Goal: Task Accomplishment & Management: Manage account settings

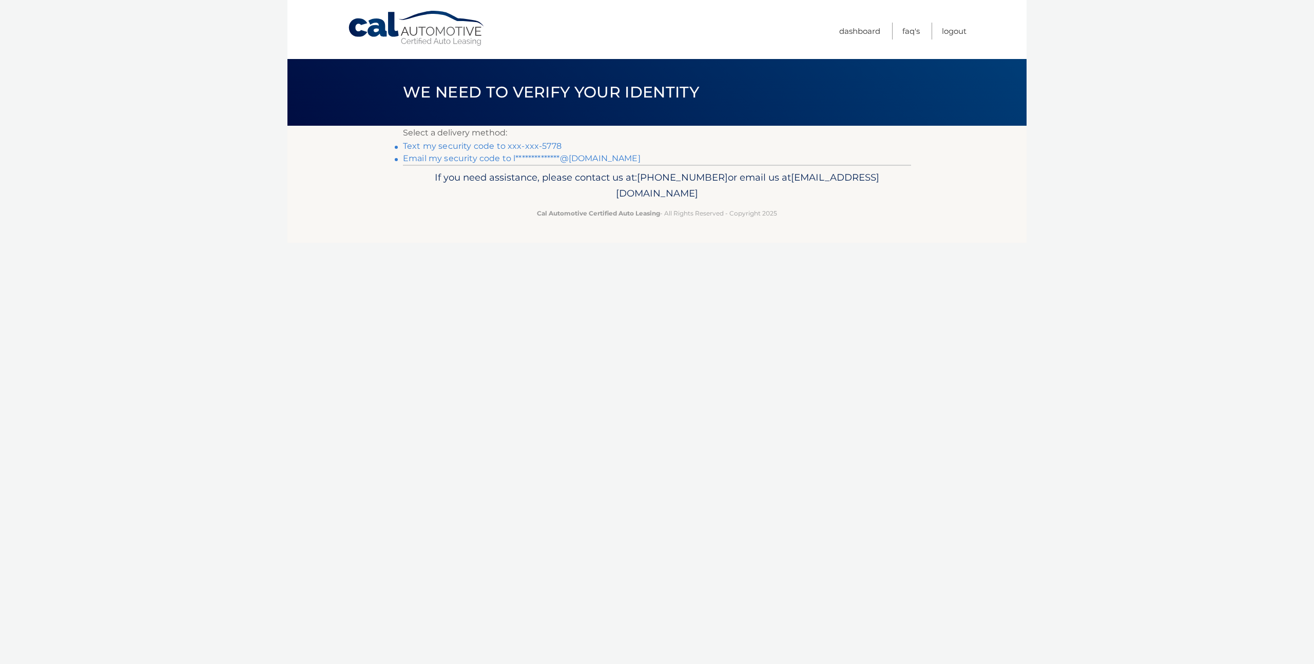
click at [485, 144] on link "Text my security code to xxx-xxx-5778" at bounding box center [482, 146] width 159 height 10
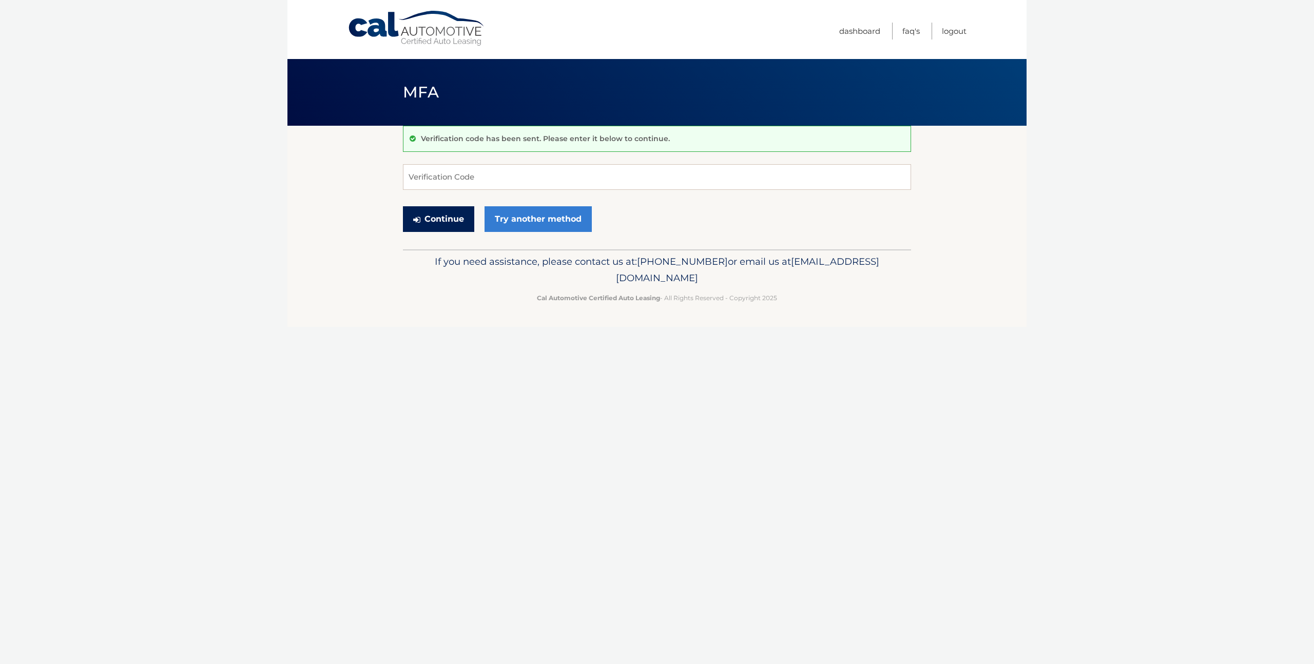
click at [435, 222] on button "Continue" at bounding box center [438, 219] width 71 height 26
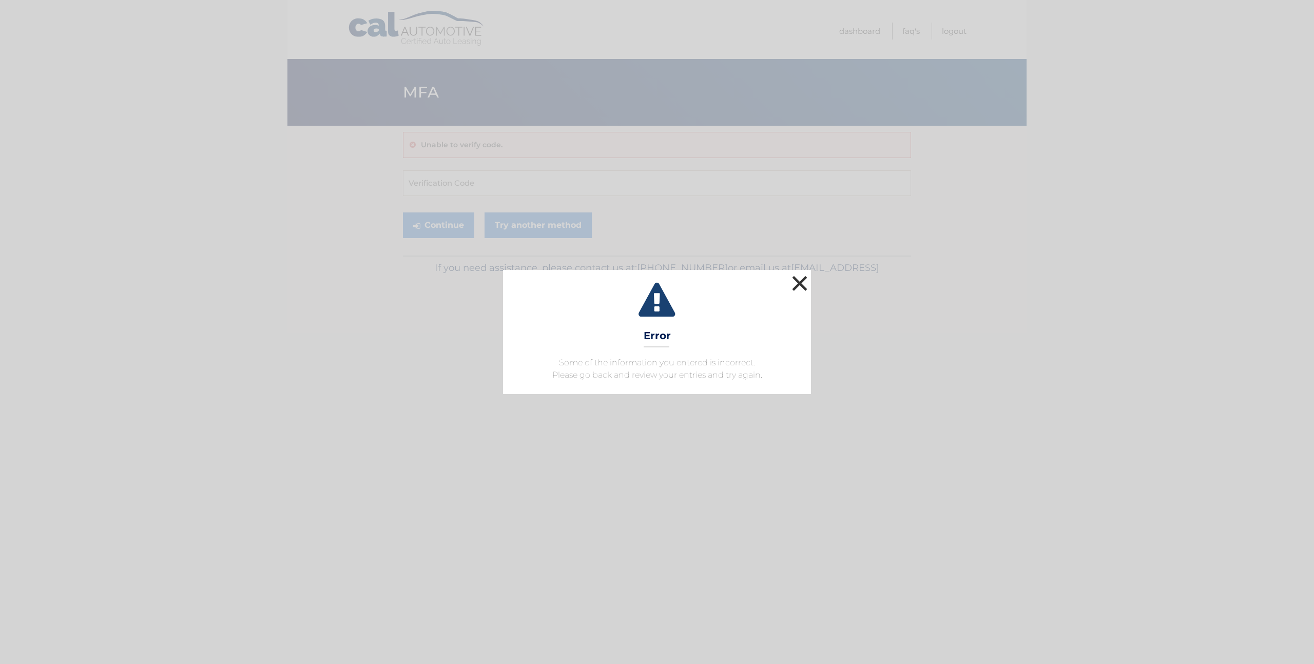
click at [797, 286] on button "×" at bounding box center [800, 283] width 21 height 21
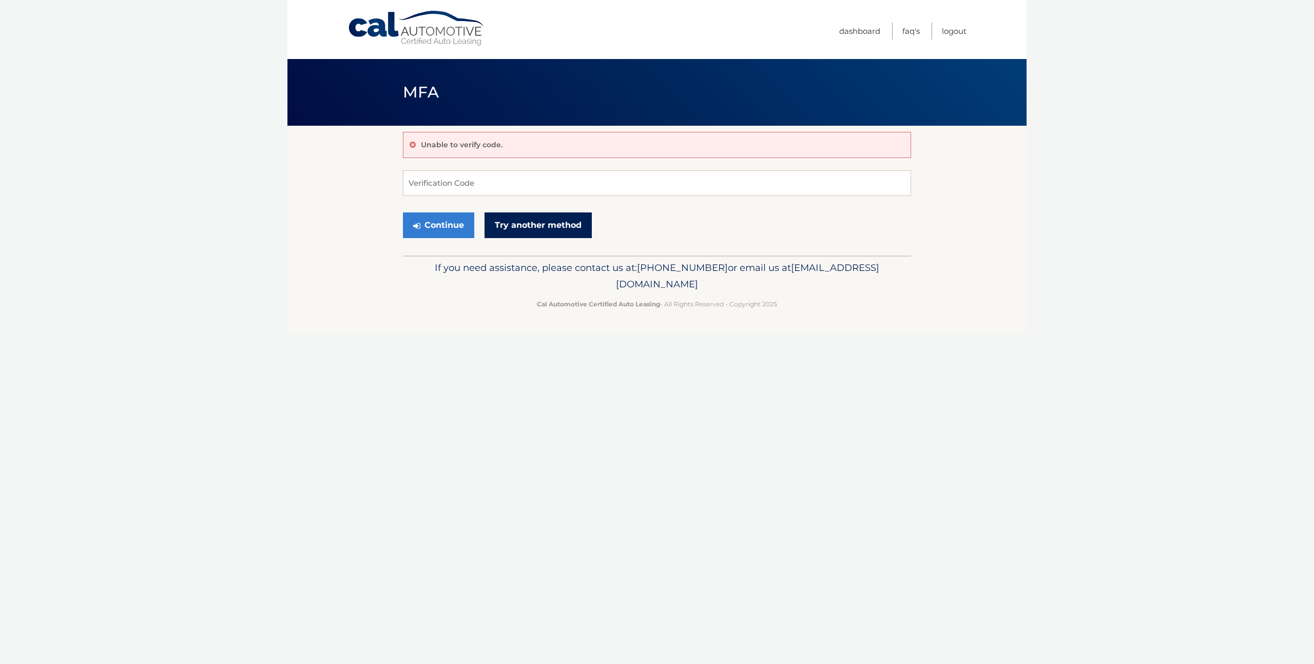
click at [522, 227] on link "Try another method" at bounding box center [538, 226] width 107 height 26
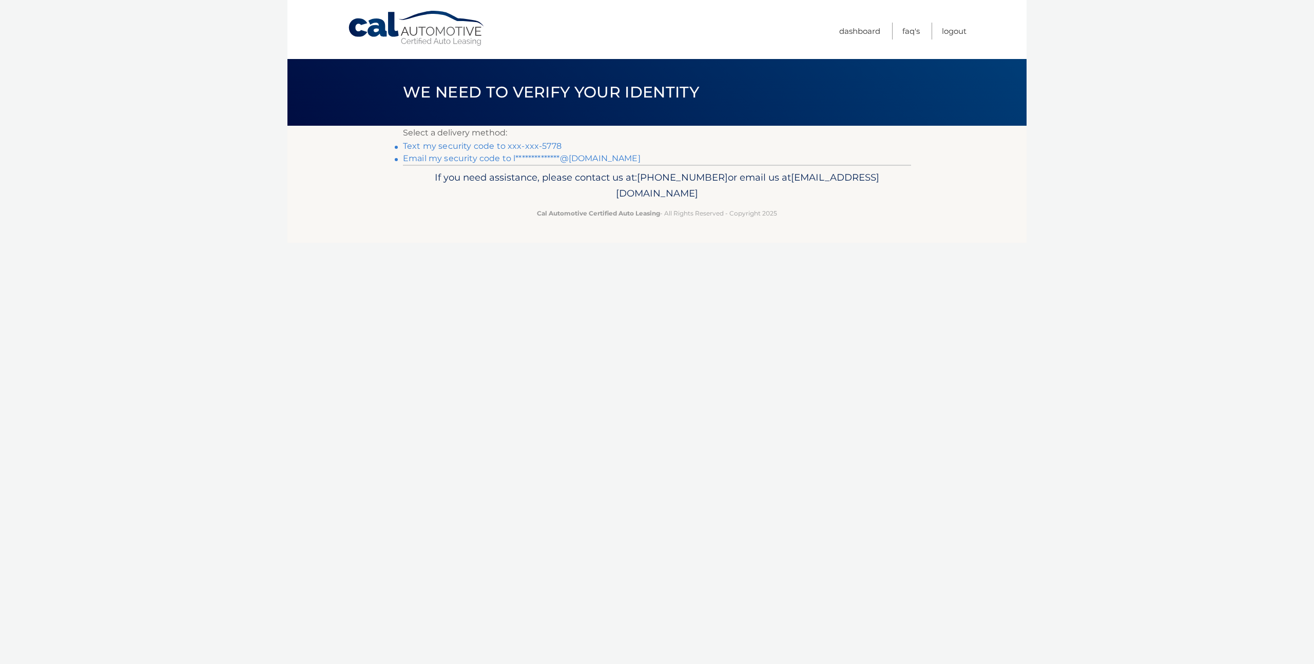
click at [478, 143] on link "Text my security code to xxx-xxx-5778" at bounding box center [482, 146] width 159 height 10
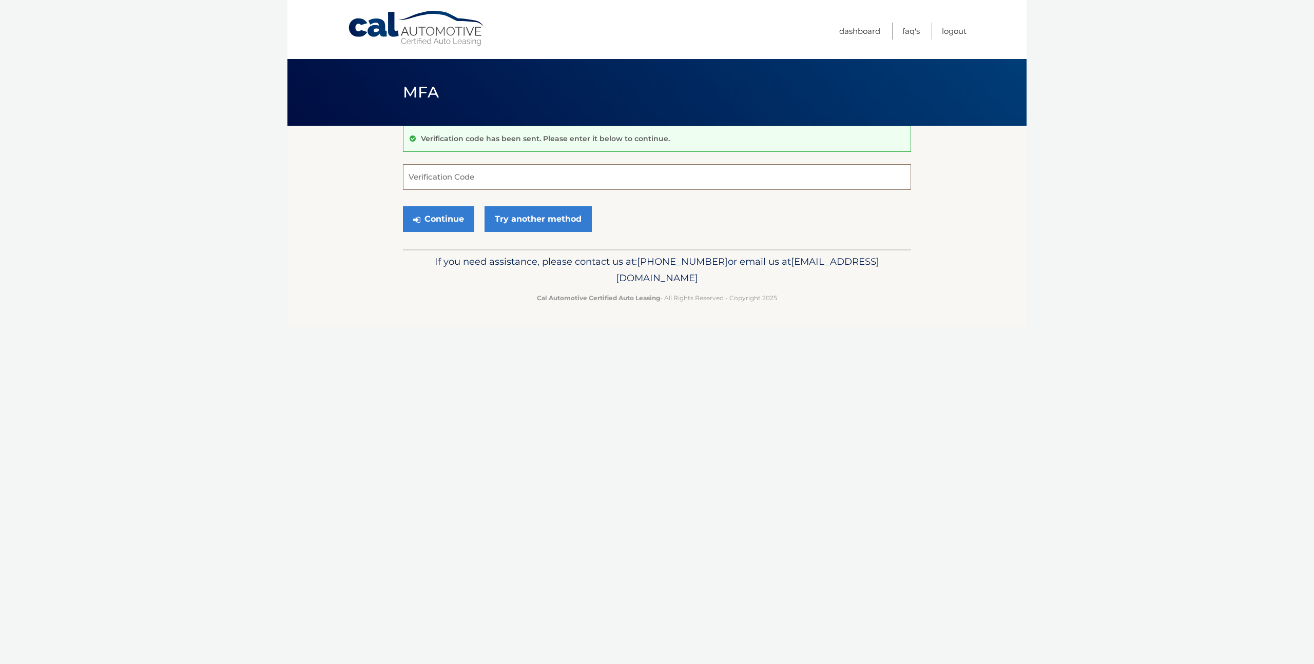
click at [424, 180] on input "Verification Code" at bounding box center [657, 177] width 508 height 26
type input "027487"
click at [436, 218] on button "Continue" at bounding box center [438, 219] width 71 height 26
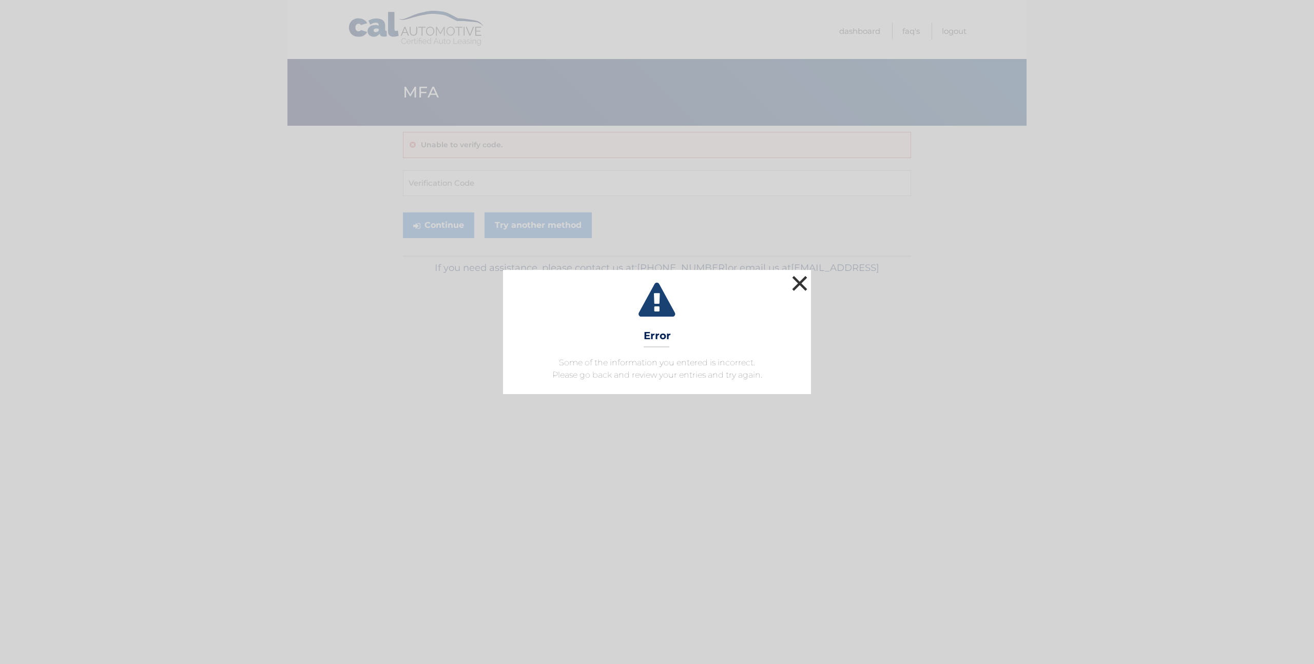
click at [794, 281] on button "×" at bounding box center [800, 283] width 21 height 21
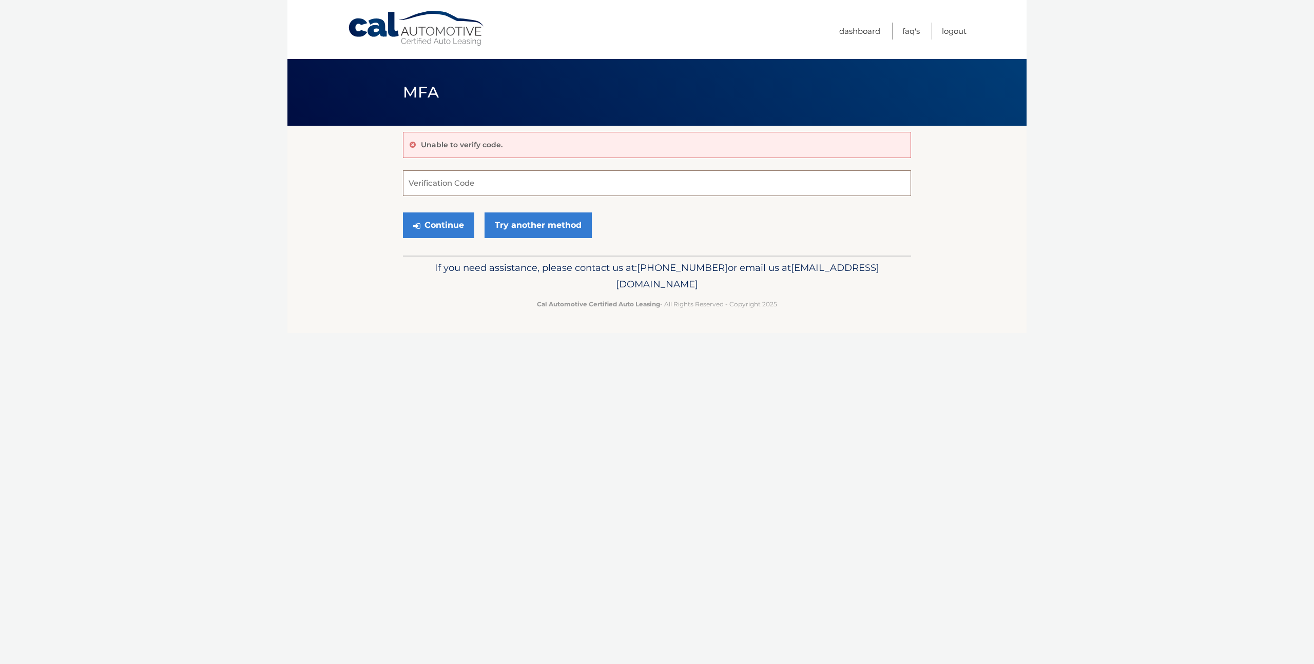
click at [460, 187] on input "Verification Code" at bounding box center [657, 183] width 508 height 26
type input "859045"
click at [312, 232] on section "Unable to verify code. 859045 Verification Code Continue Try another method" at bounding box center [656, 191] width 739 height 130
click at [440, 228] on button "Continue" at bounding box center [438, 226] width 71 height 26
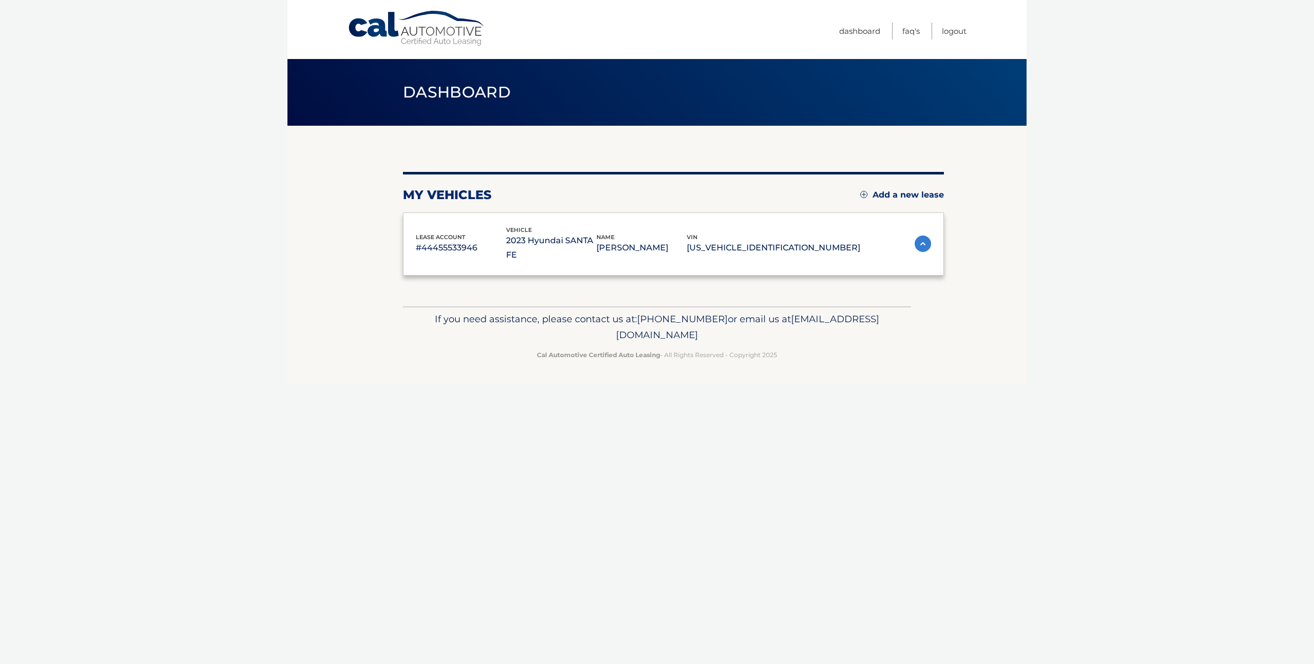
click at [440, 234] on span "lease account" at bounding box center [441, 237] width 50 height 7
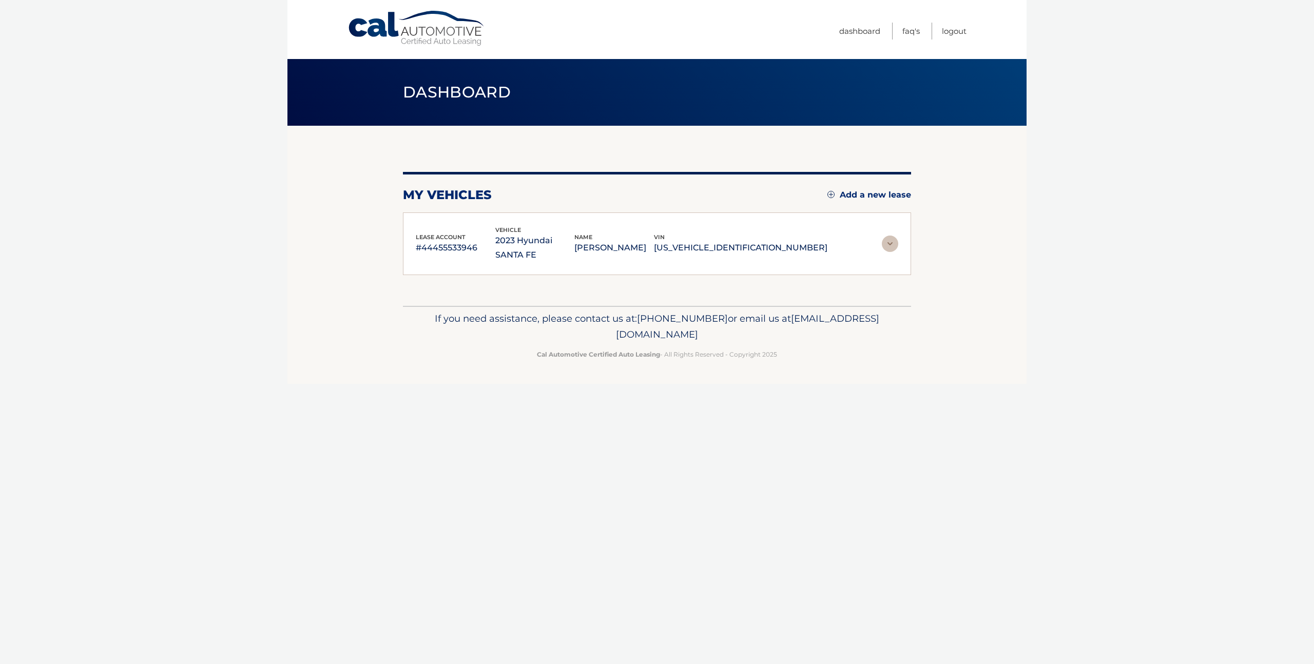
click at [440, 234] on span "lease account" at bounding box center [441, 237] width 50 height 7
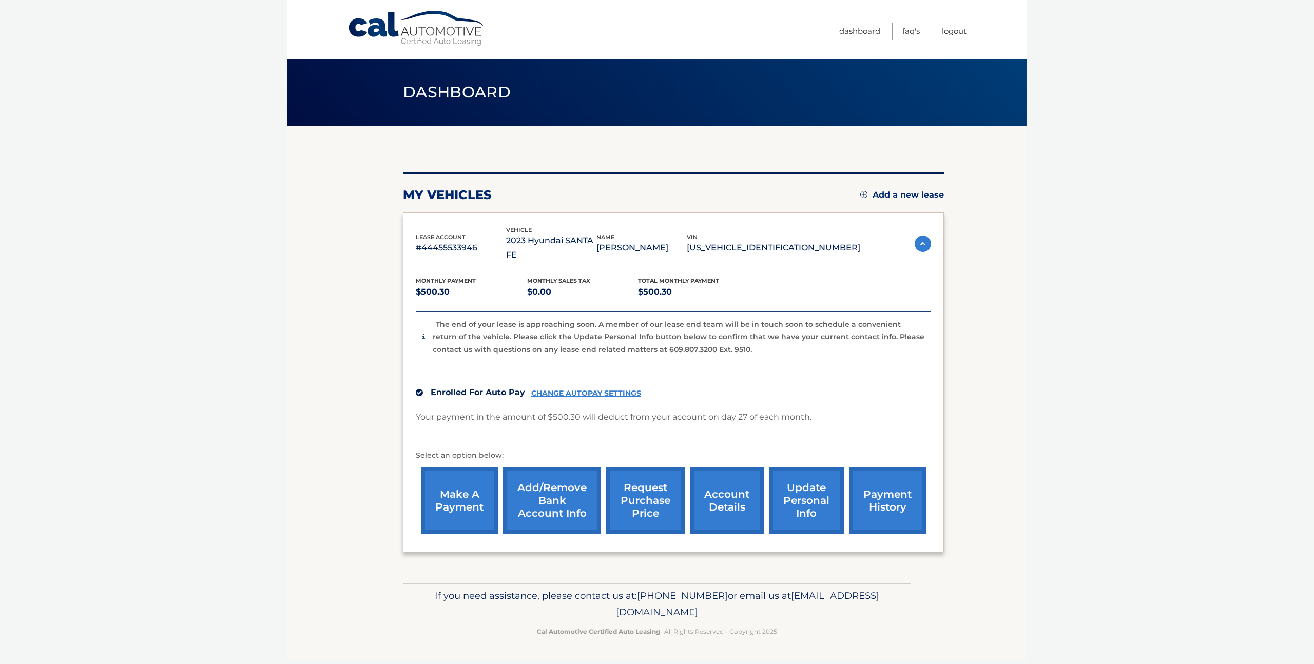
click at [804, 482] on link "update personal info" at bounding box center [806, 500] width 75 height 67
click at [887, 483] on link "payment history" at bounding box center [887, 500] width 77 height 67
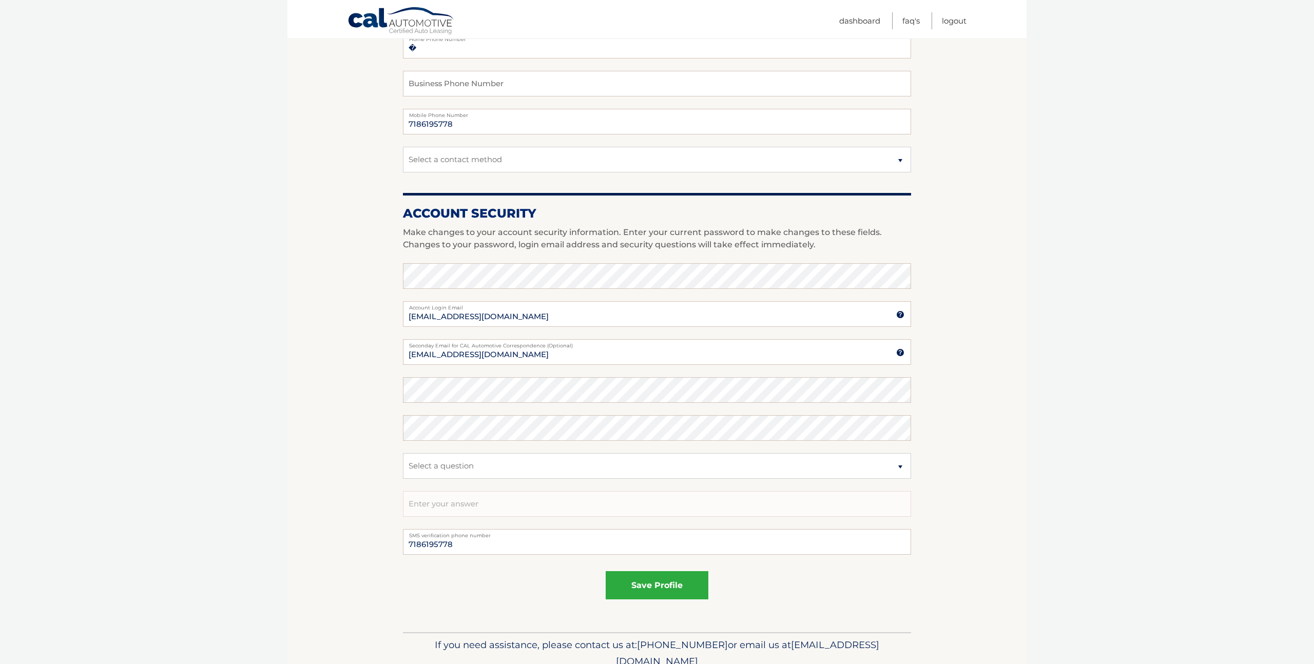
scroll to position [248, 0]
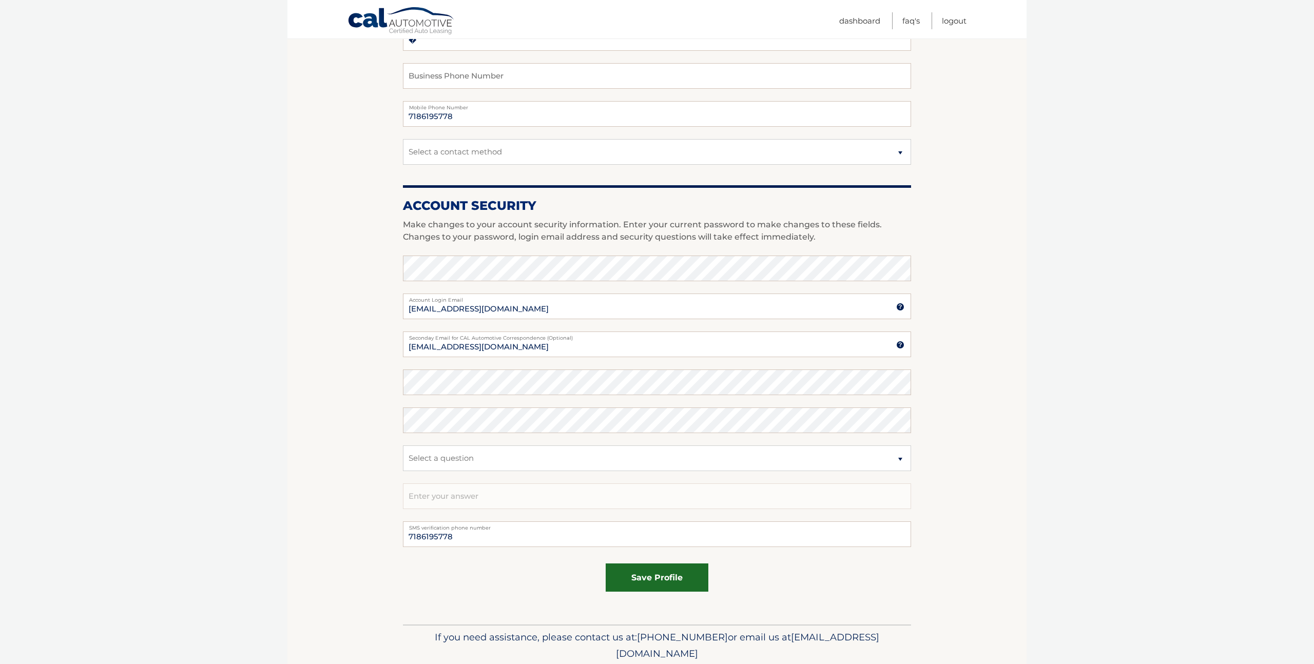
click at [645, 574] on button "save profile" at bounding box center [657, 578] width 103 height 28
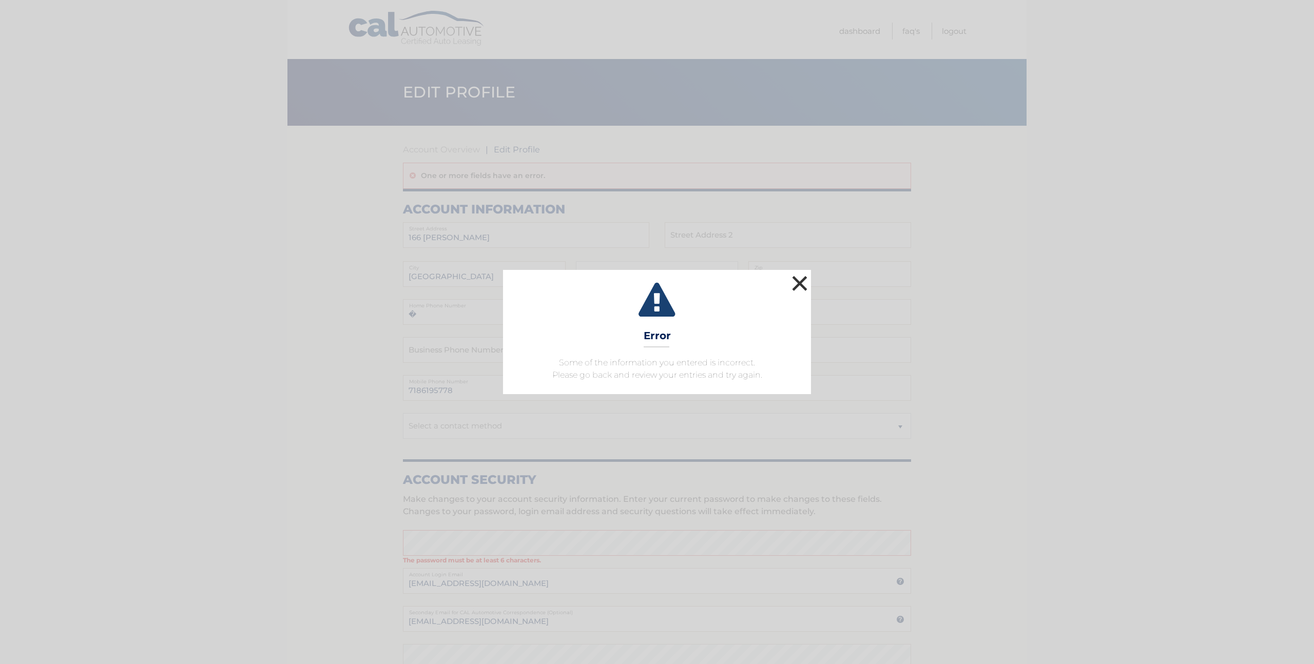
click at [799, 286] on button "×" at bounding box center [800, 283] width 21 height 21
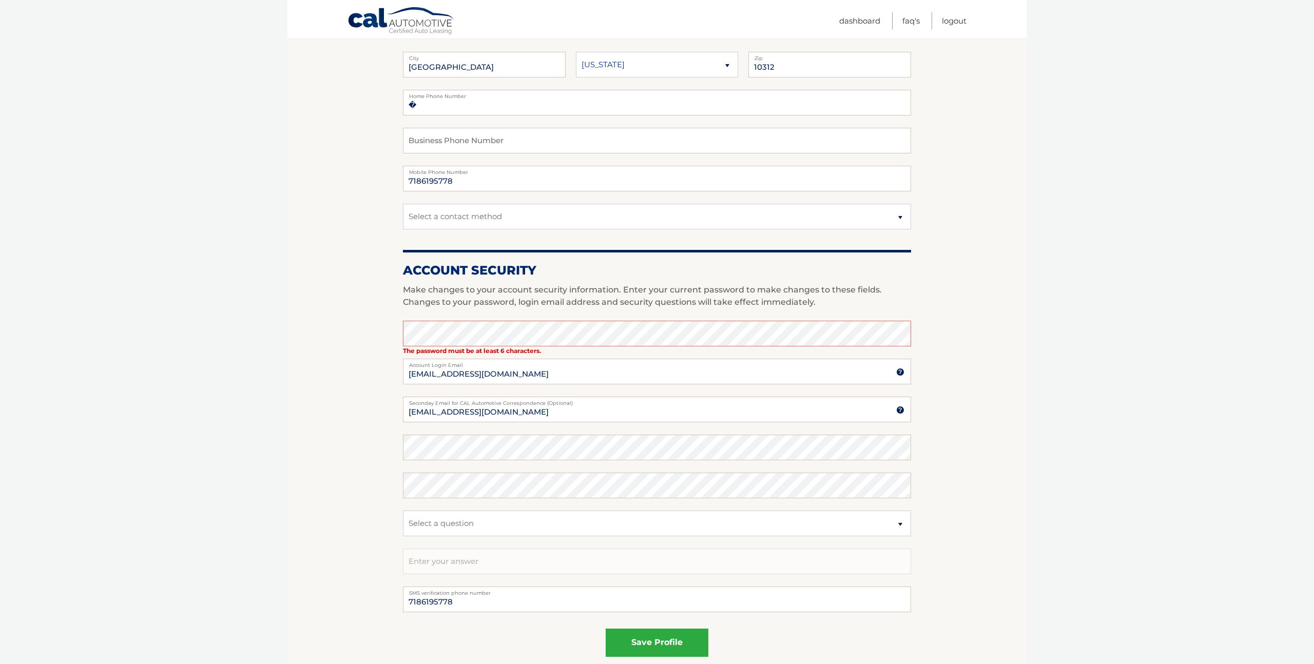
scroll to position [210, 0]
click at [23, 112] on body "Cal Automotive Menu Dashboard FAQ's Logout | Zip" at bounding box center [657, 122] width 1314 height 664
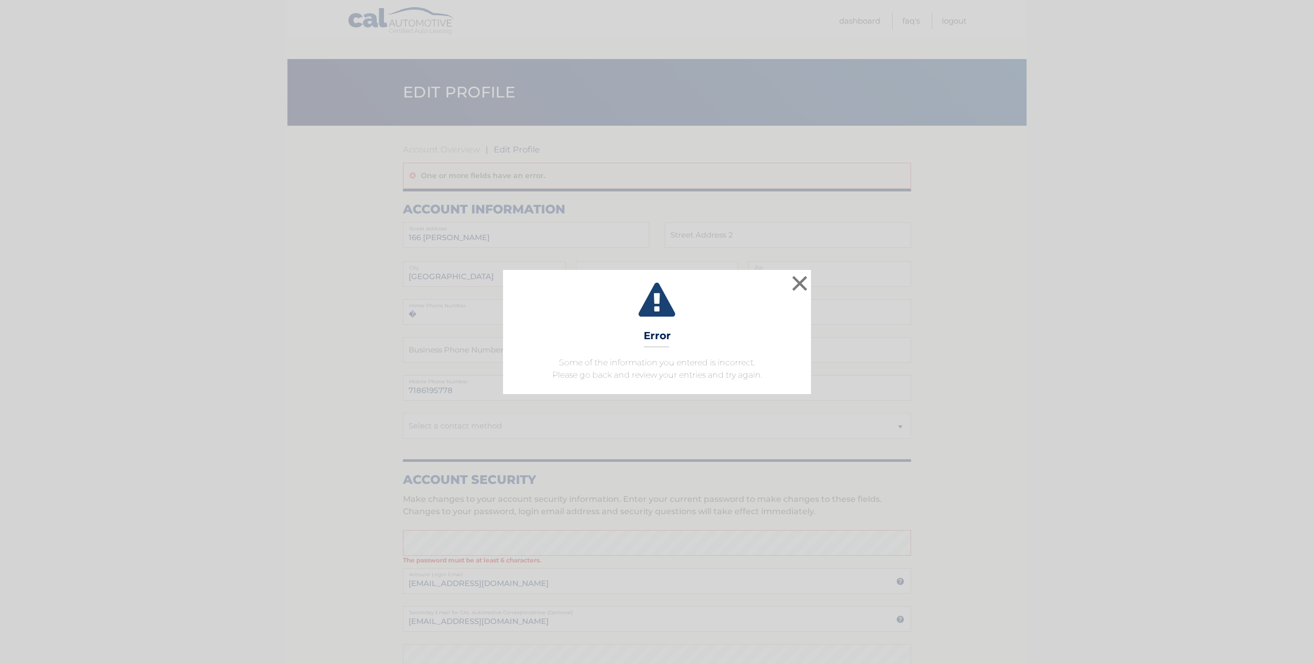
scroll to position [248, 0]
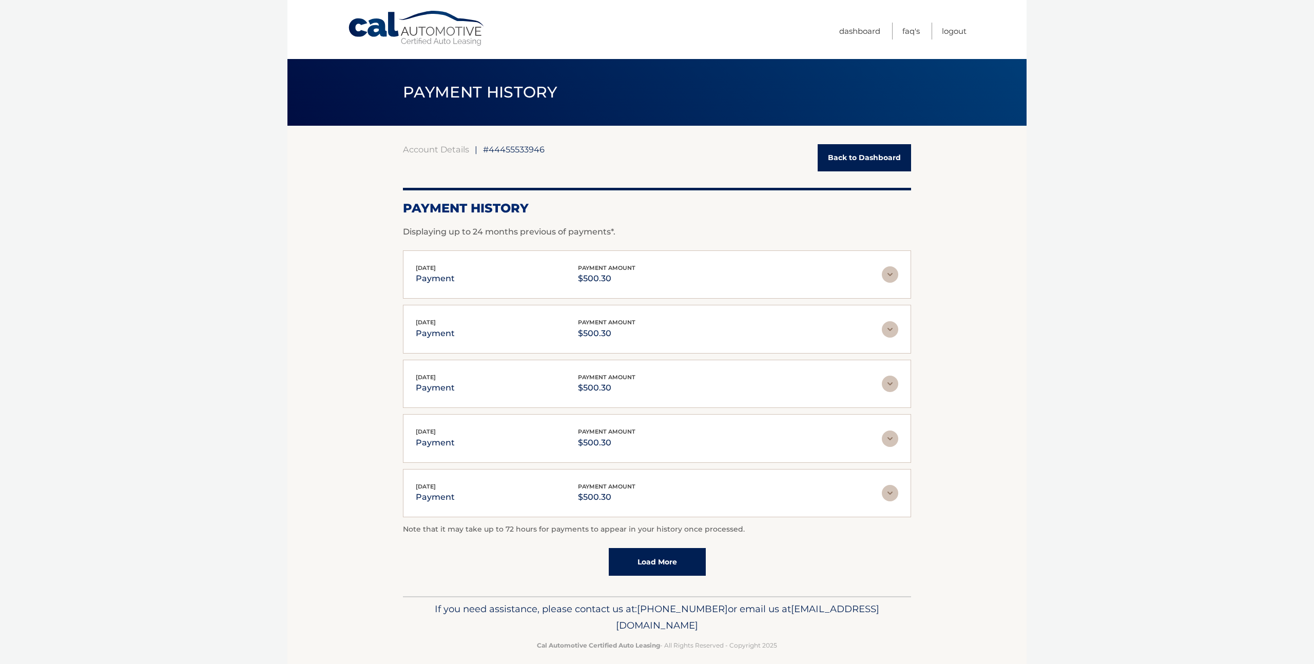
click at [950, 446] on section "Account Details | #44455533946 Back to Dashboard Payment History Displaying up …" at bounding box center [656, 361] width 739 height 471
click at [867, 158] on link "Back to Dashboard" at bounding box center [864, 157] width 93 height 27
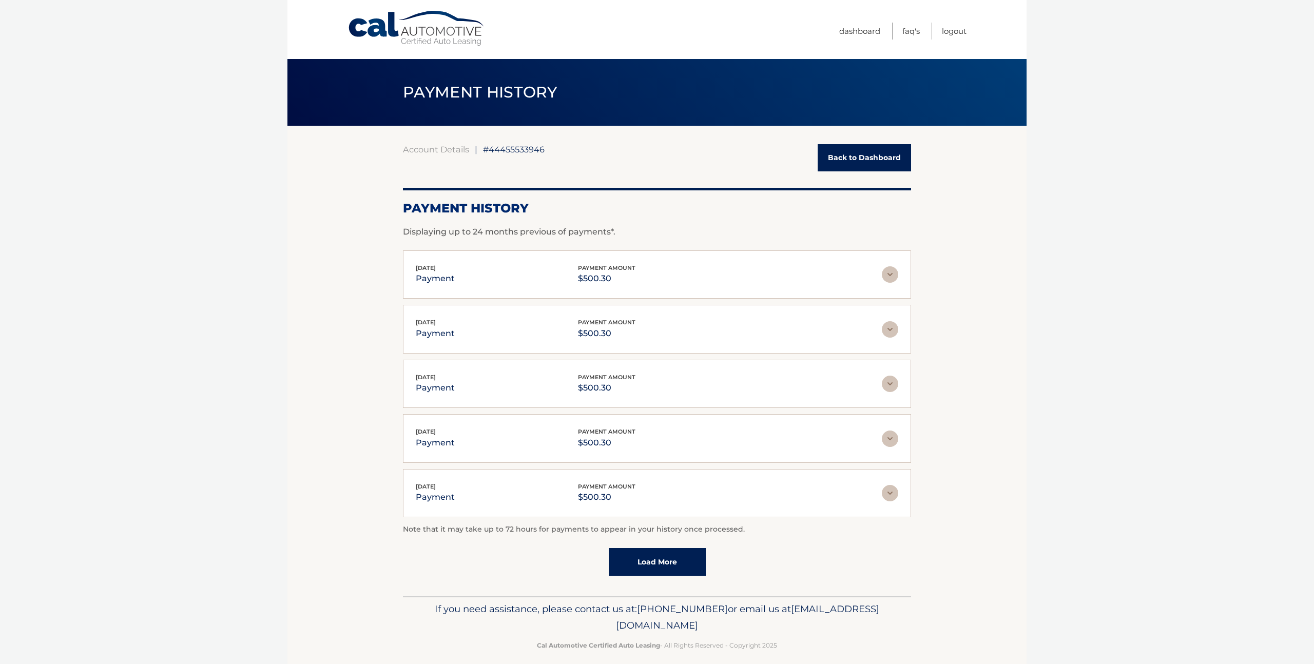
click at [858, 158] on link "Back to Dashboard" at bounding box center [864, 157] width 93 height 27
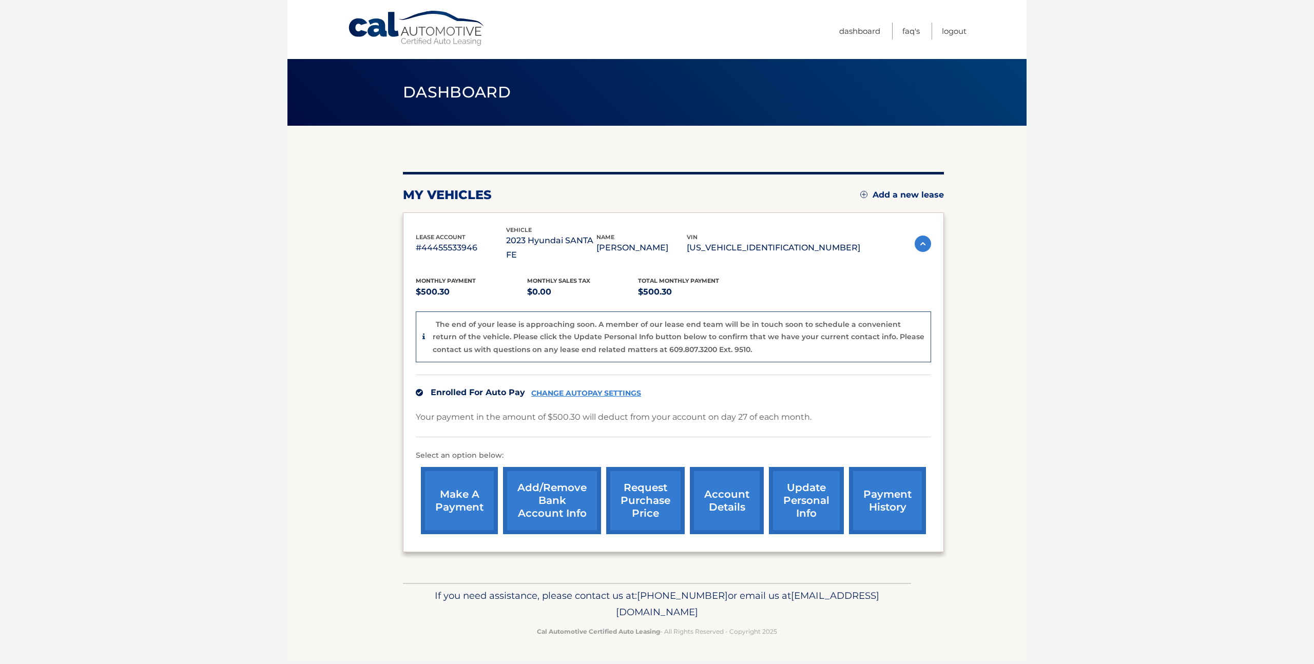
click at [641, 482] on link "request purchase price" at bounding box center [645, 500] width 79 height 67
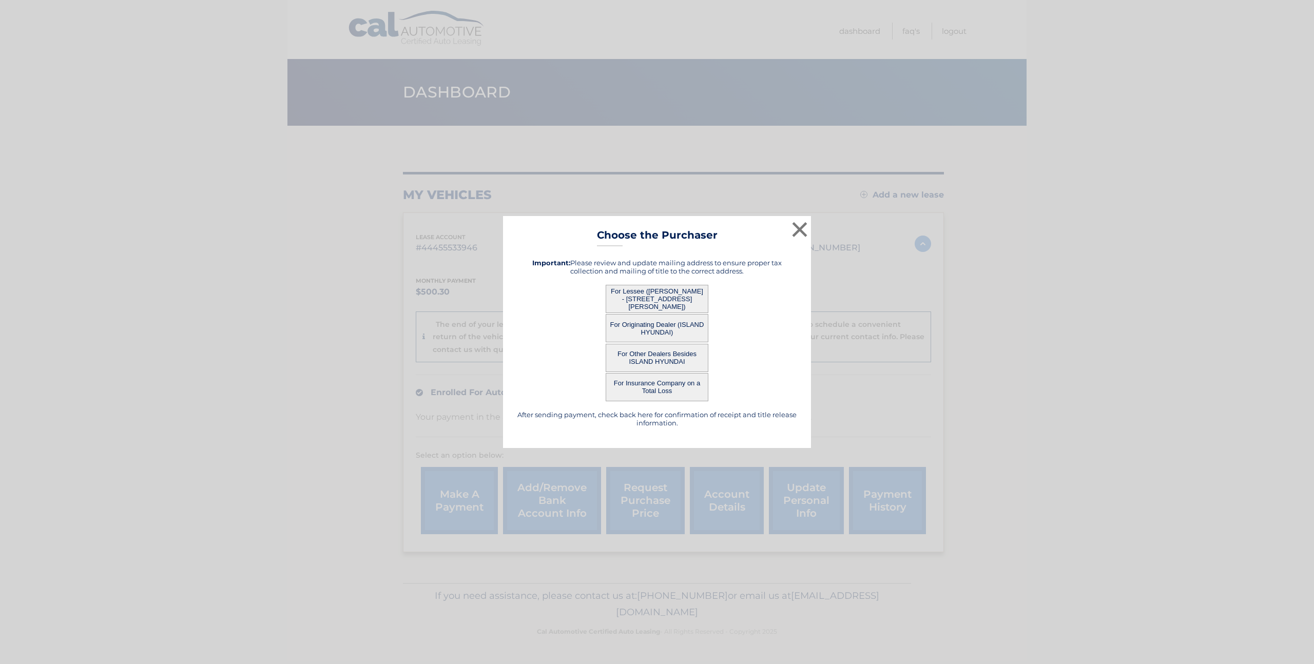
click at [664, 297] on button "For Lessee ([PERSON_NAME] - [STREET_ADDRESS][PERSON_NAME])" at bounding box center [657, 299] width 103 height 28
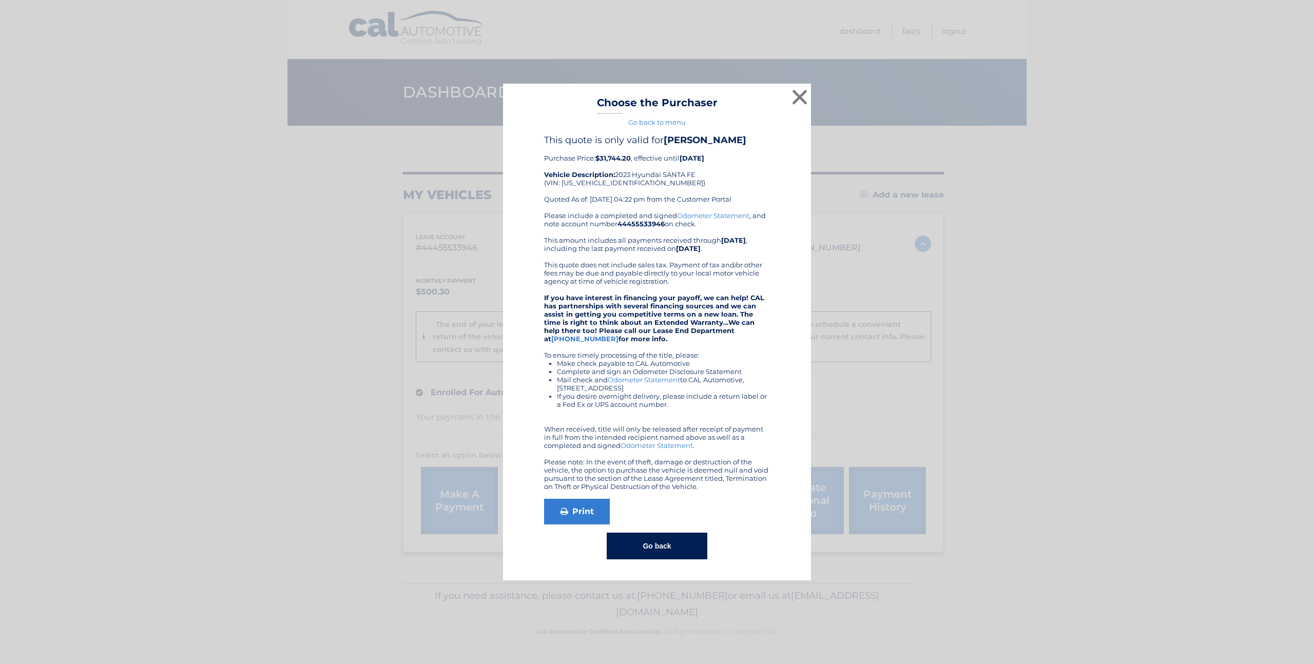
click at [664, 297] on strong "If you have interest in financing your payoff, we can help! CAL has partnership…" at bounding box center [654, 318] width 220 height 49
click at [643, 549] on button "Go back" at bounding box center [657, 546] width 100 height 27
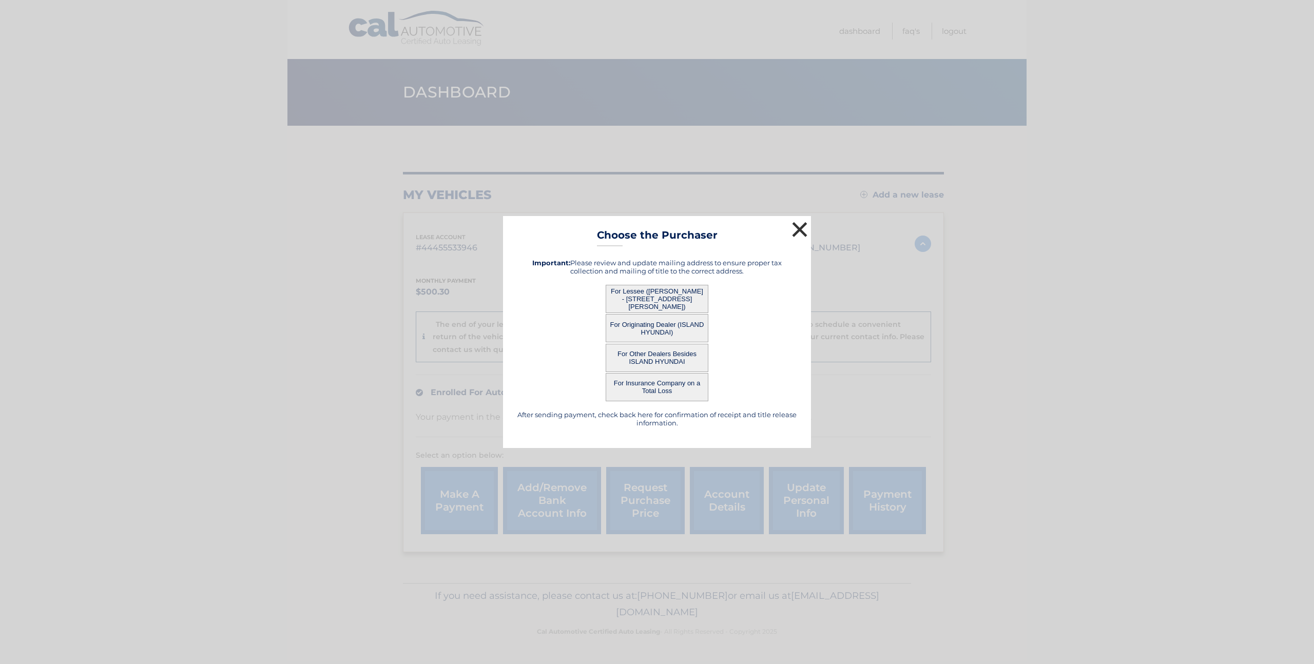
click at [799, 224] on button "×" at bounding box center [800, 229] width 21 height 21
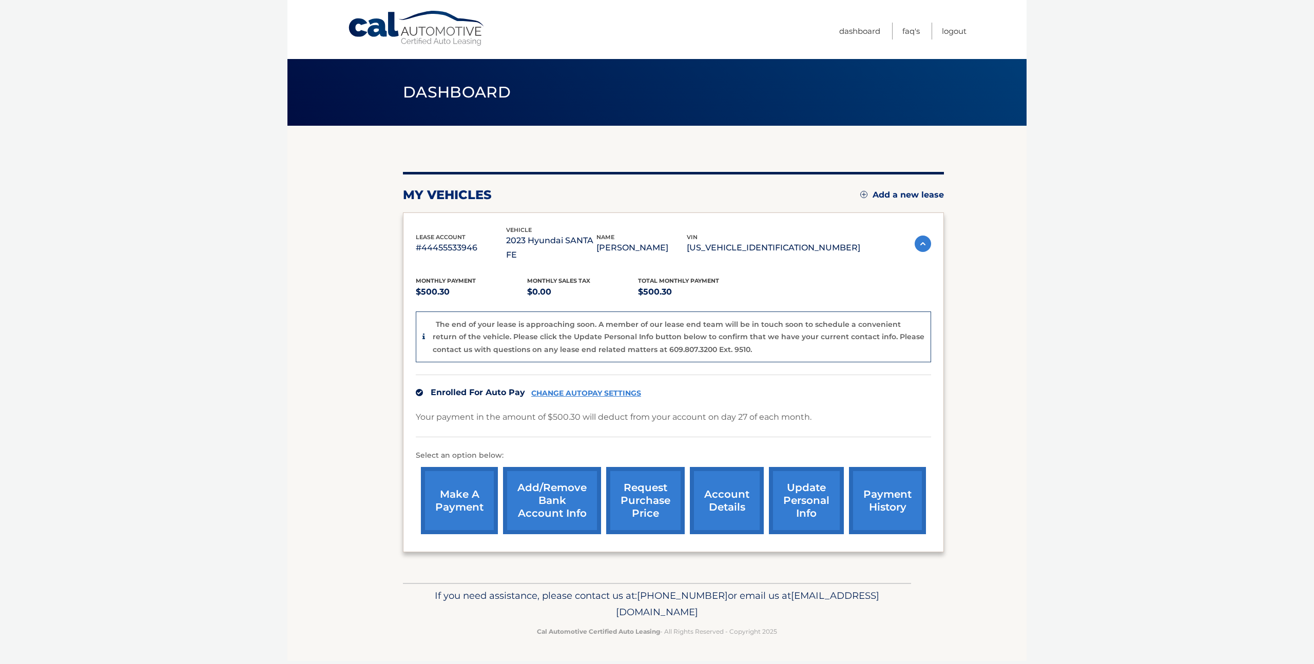
click at [717, 489] on link "account details" at bounding box center [727, 500] width 74 height 67
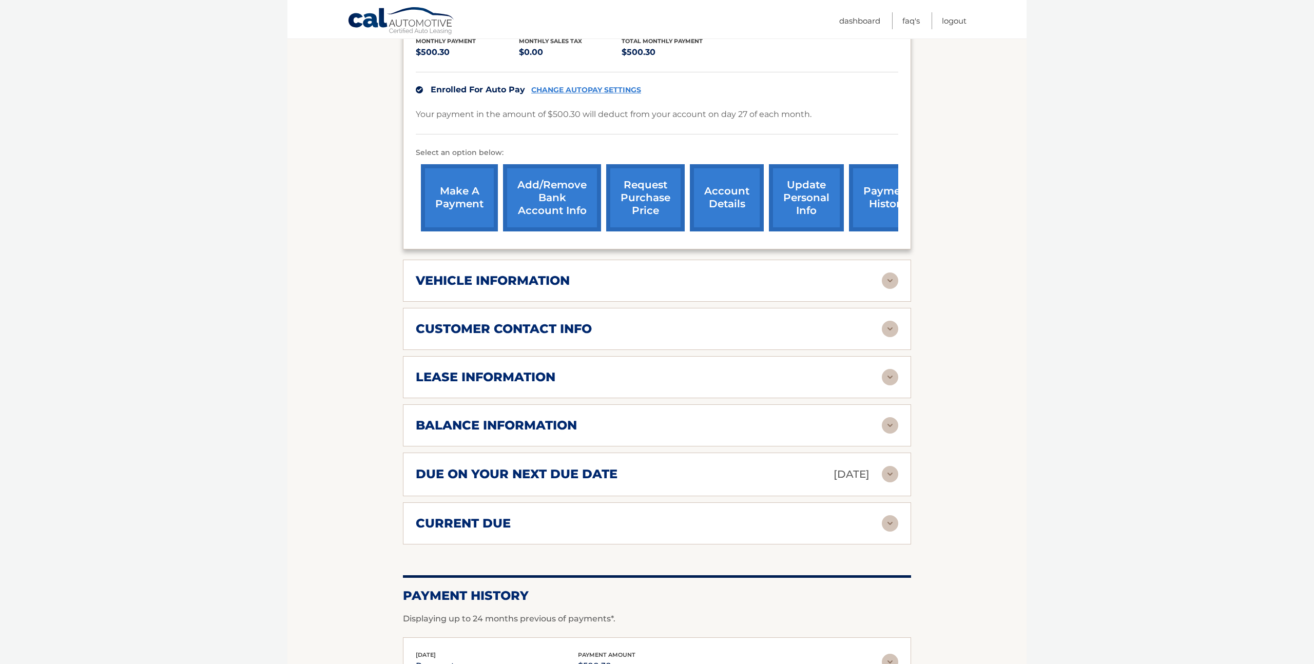
scroll to position [256, 0]
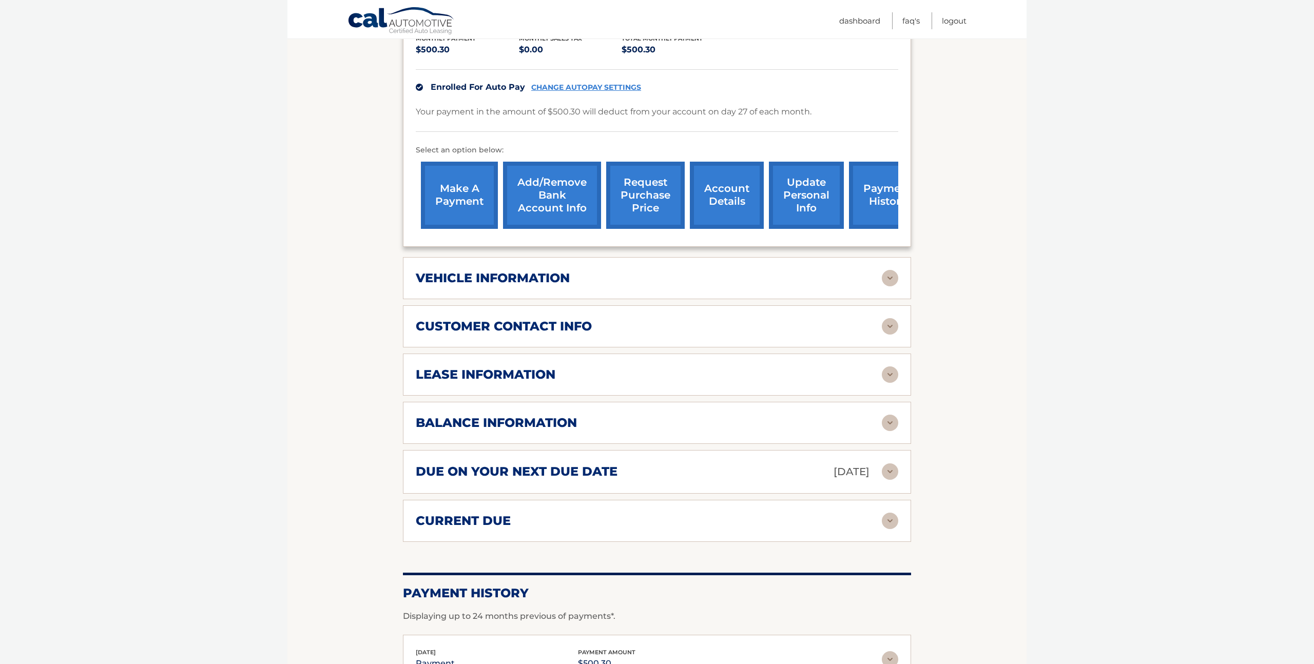
click at [890, 415] on img at bounding box center [890, 423] width 16 height 16
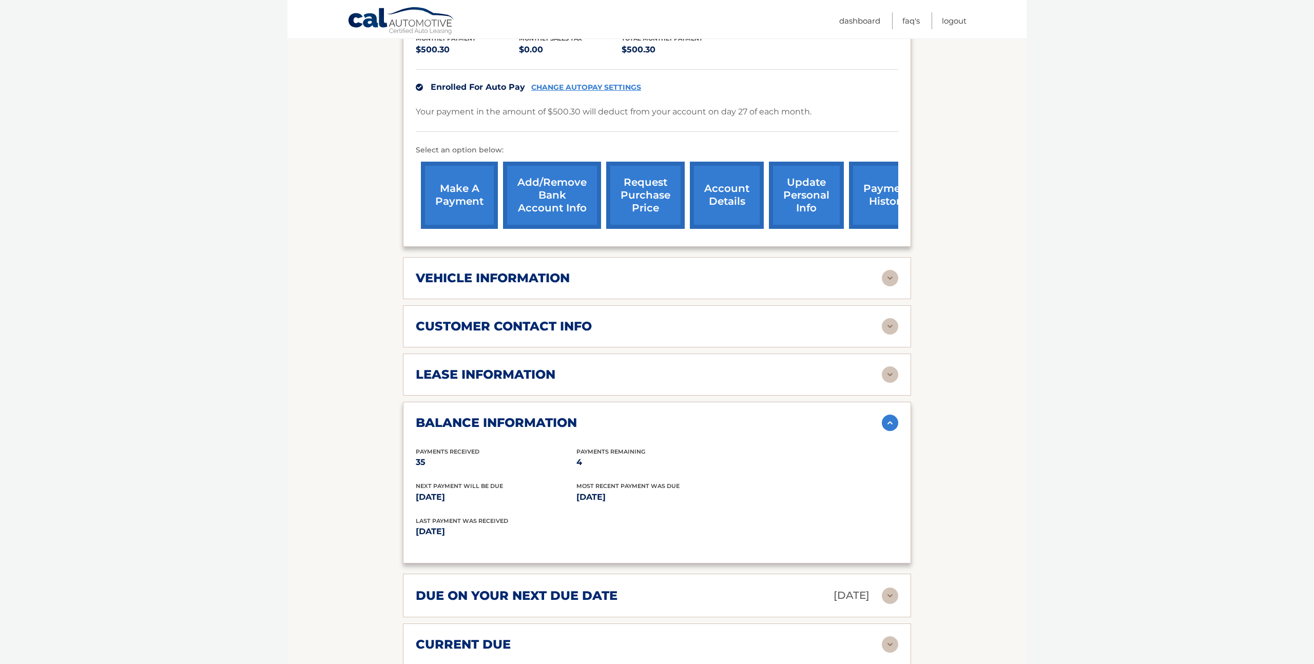
click at [877, 181] on link "payment history" at bounding box center [887, 195] width 77 height 67
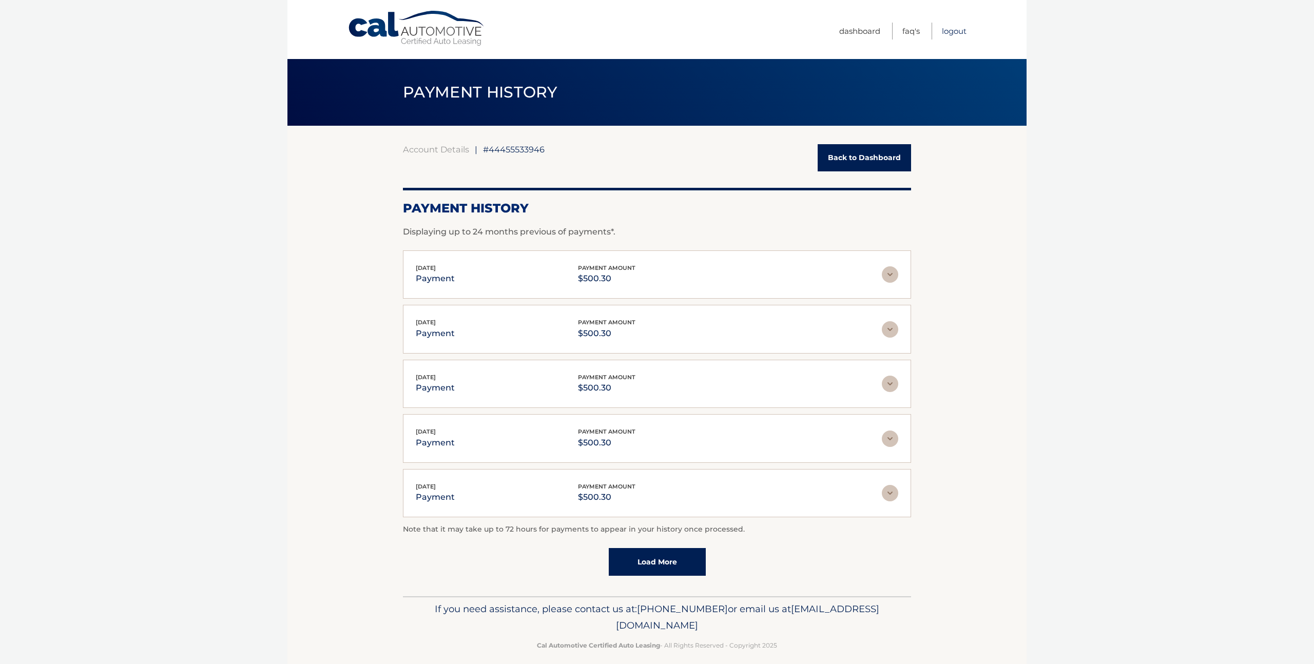
click at [957, 28] on link "Logout" at bounding box center [954, 31] width 25 height 17
